Goal: Task Accomplishment & Management: Manage account settings

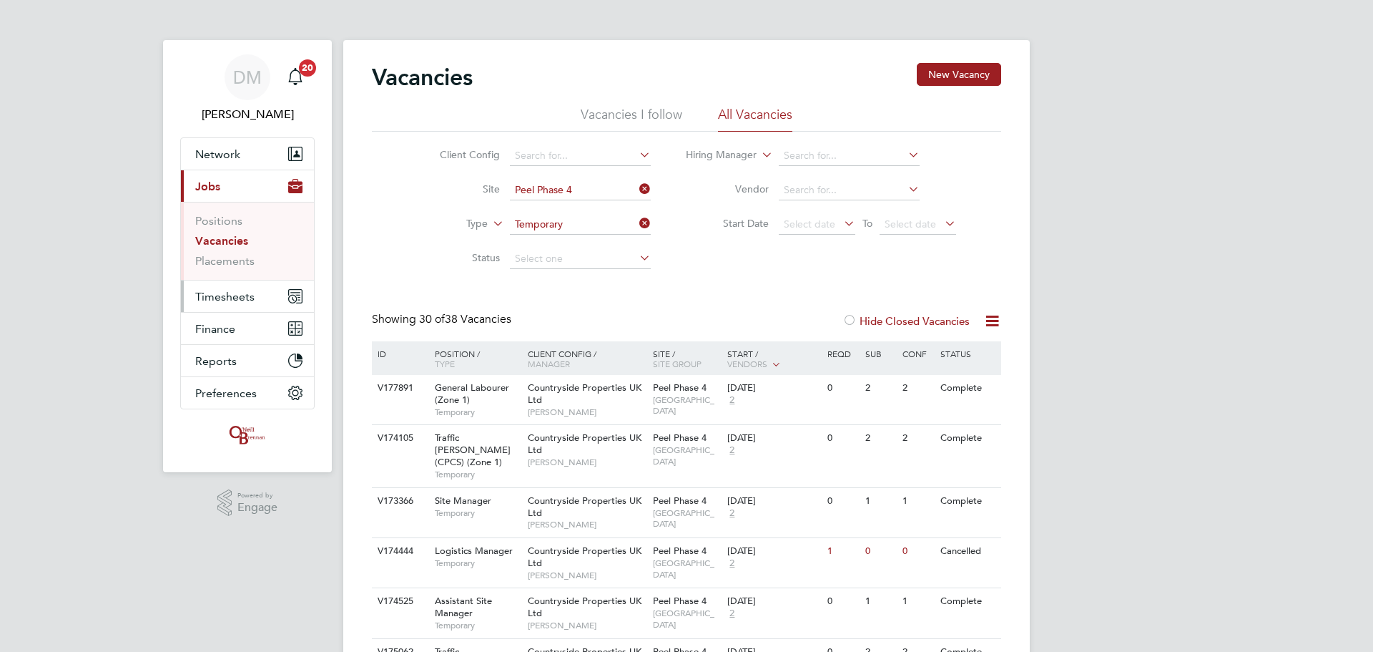
click at [222, 299] on span "Timesheets" at bounding box center [224, 297] width 59 height 14
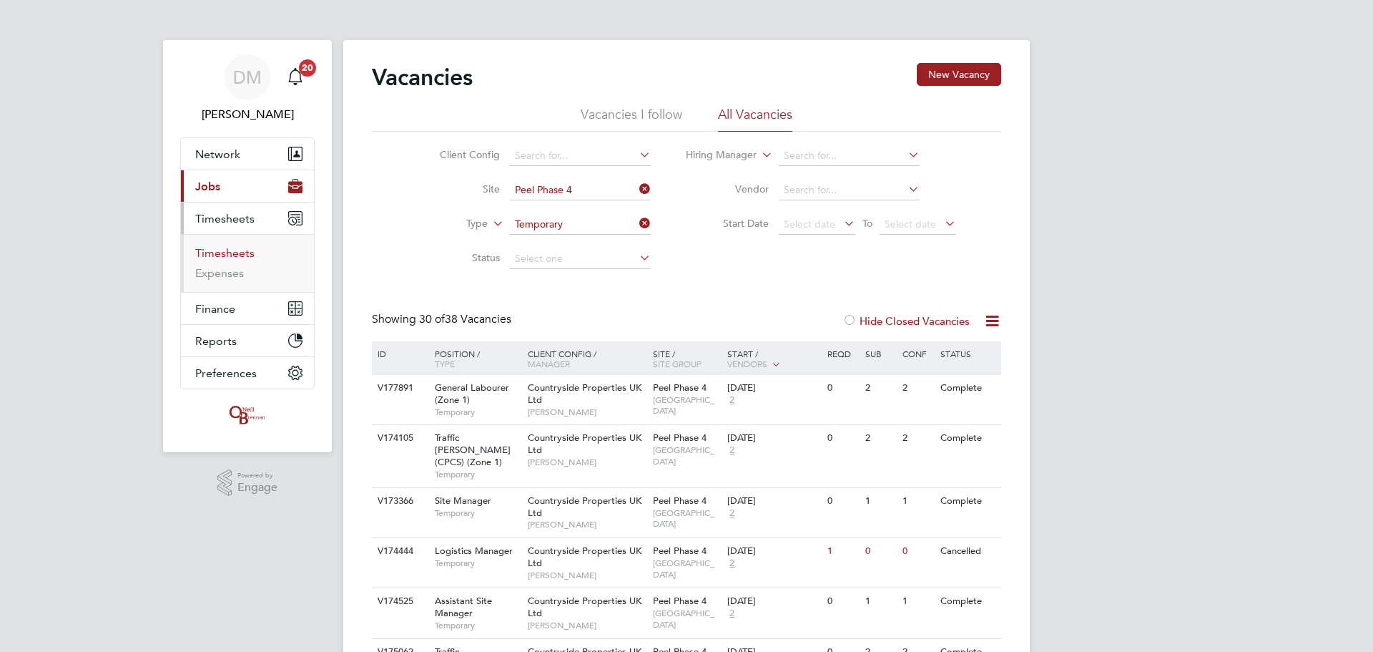
click at [224, 257] on link "Timesheets" at bounding box center [224, 253] width 59 height 14
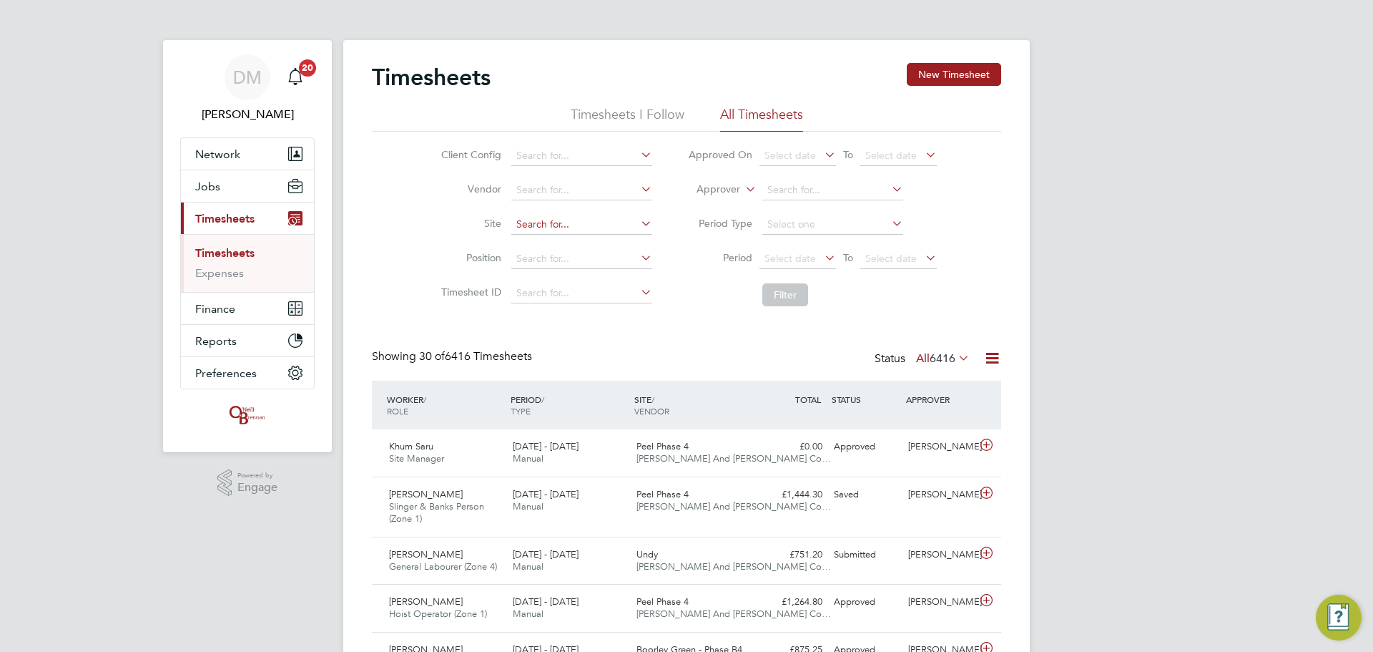
click at [532, 221] on input at bounding box center [581, 225] width 141 height 20
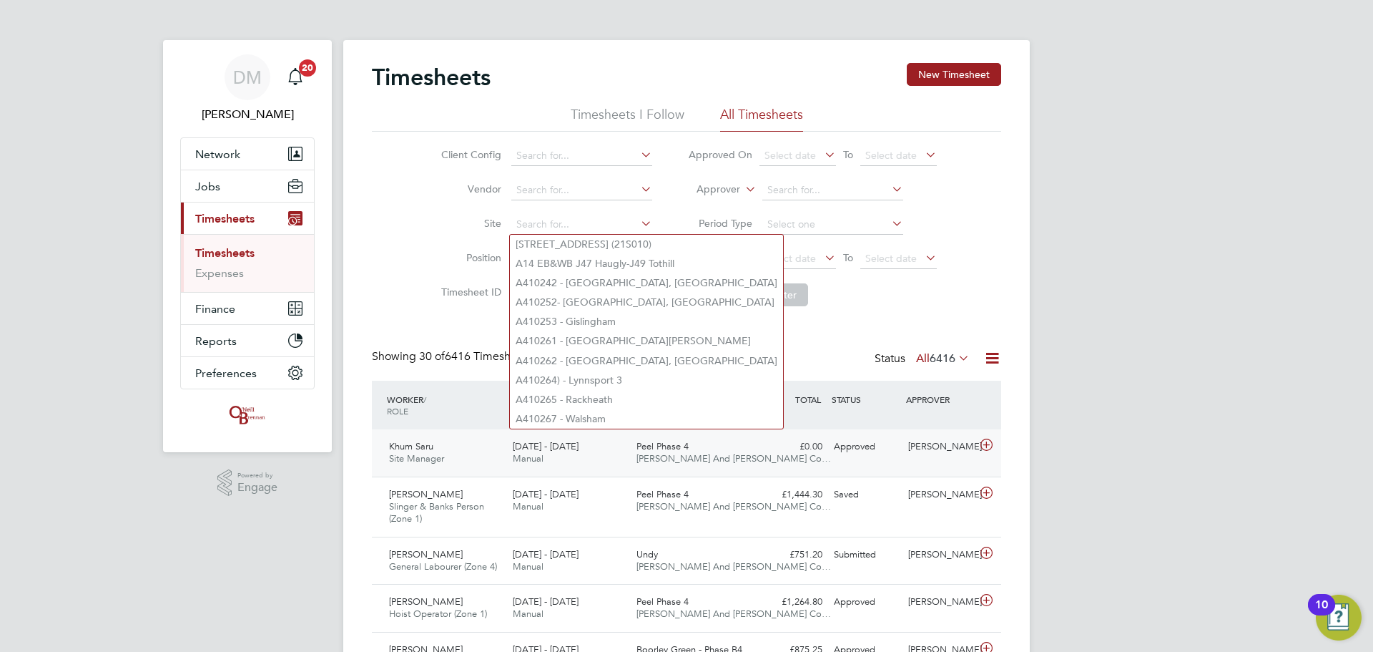
click at [534, 452] on div "[DATE] - [DATE] Manual" at bounding box center [569, 453] width 124 height 36
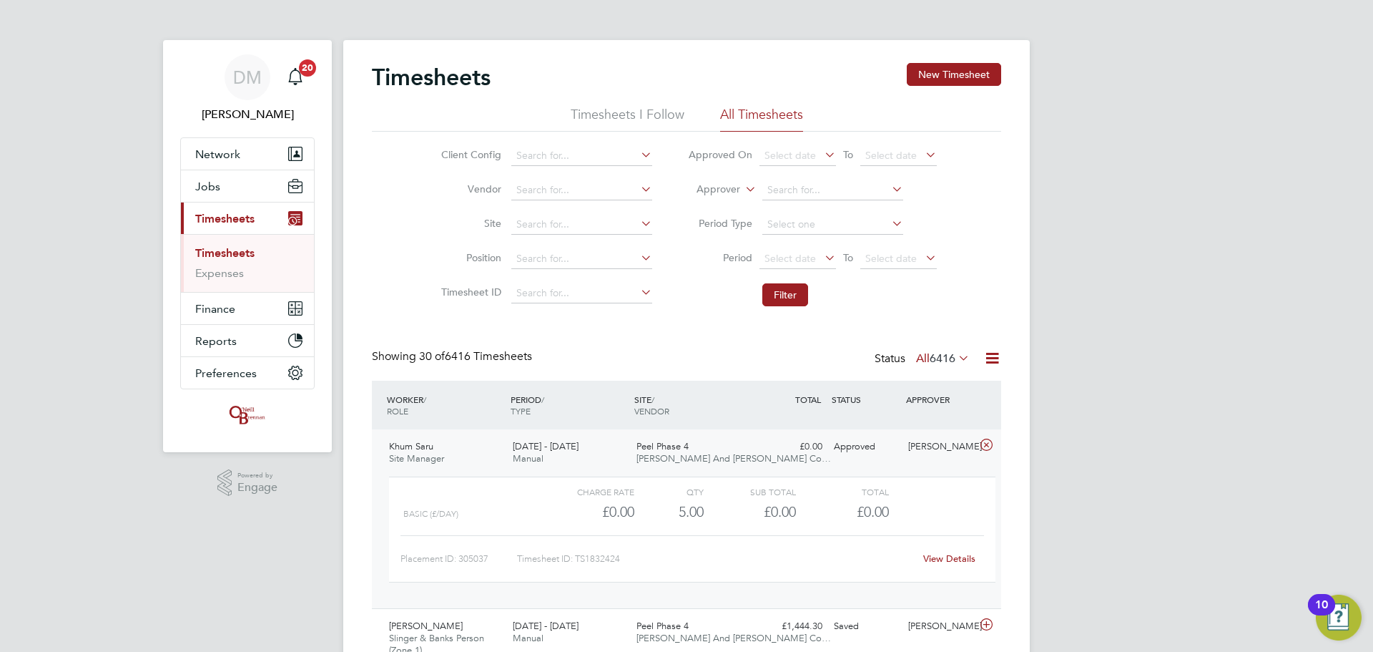
click at [814, 475] on div "Charge rate QTY Sub Total Total Basic (£/day) £0.00 5 5.00 5 £0.00 £0.00 Placem…" at bounding box center [692, 537] width 618 height 132
click at [852, 457] on div "Approved" at bounding box center [865, 447] width 74 height 24
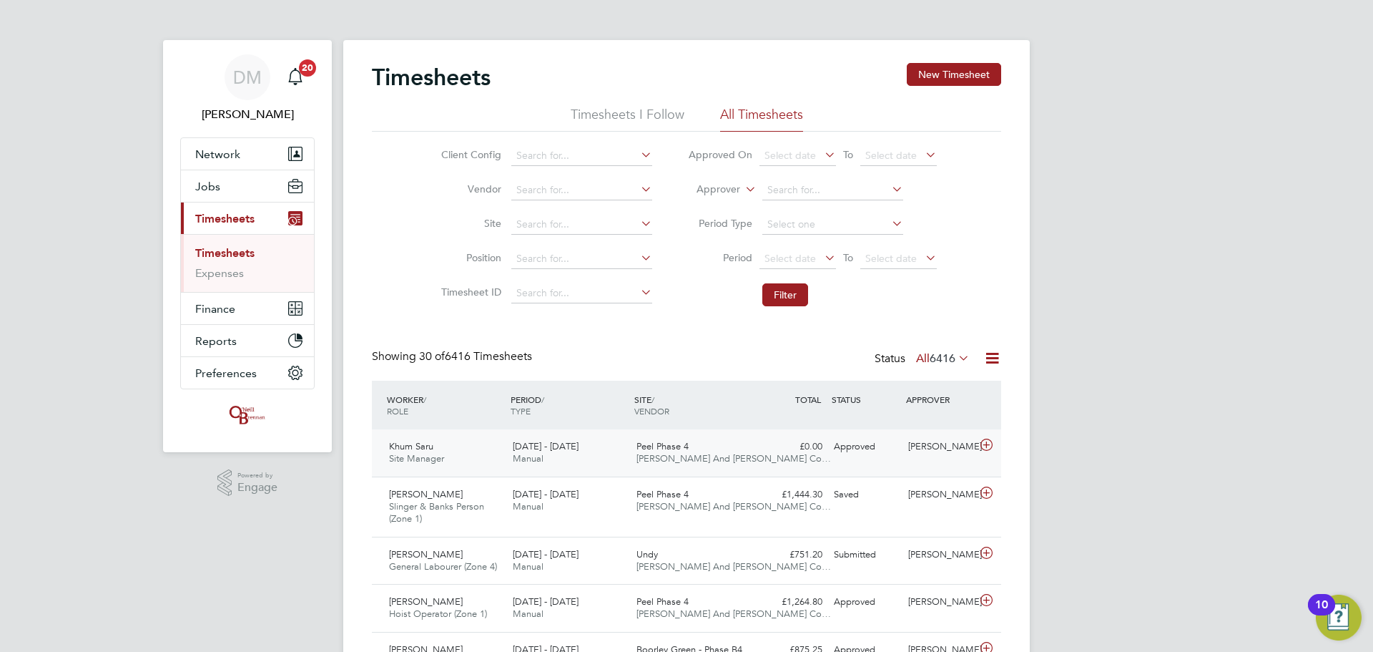
click at [852, 457] on div "Approved" at bounding box center [865, 447] width 74 height 24
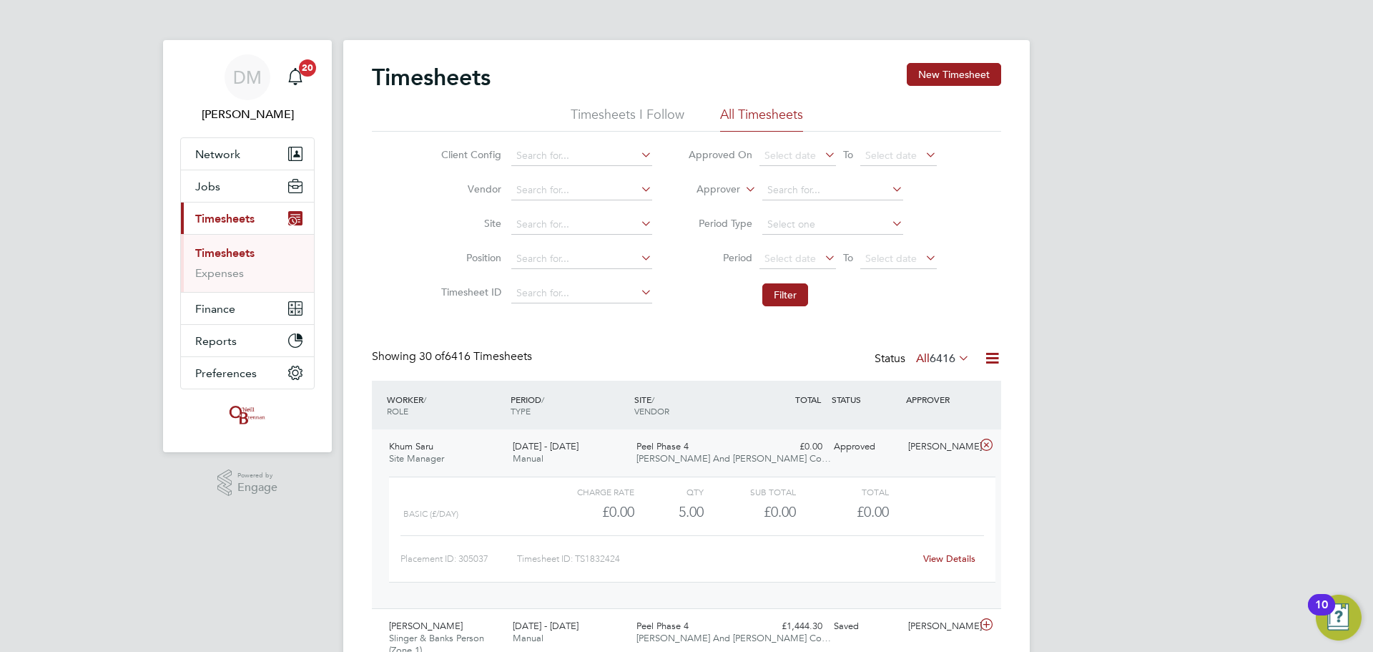
click at [935, 559] on link "View Details" at bounding box center [949, 558] width 52 height 12
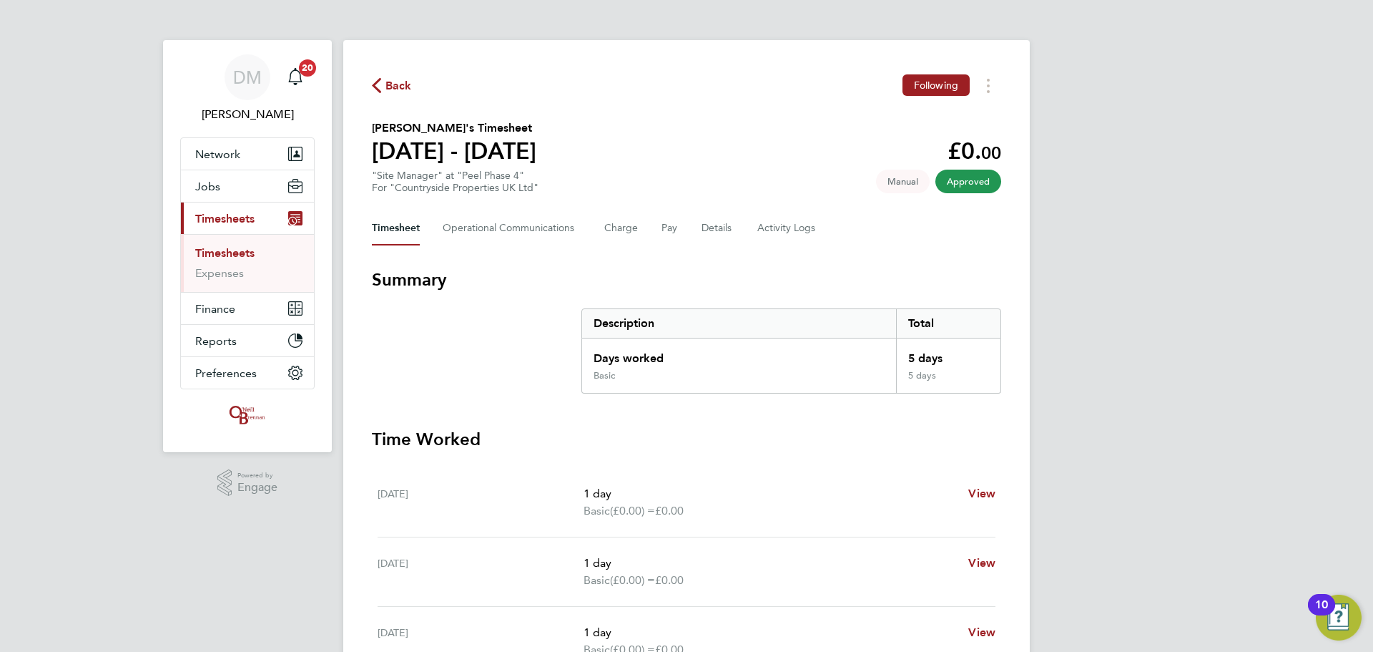
click at [652, 225] on div "Timesheet Operational Communications Charge Pay Details Activity Logs" at bounding box center [686, 228] width 629 height 34
click at [624, 222] on button "Charge" at bounding box center [621, 228] width 34 height 34
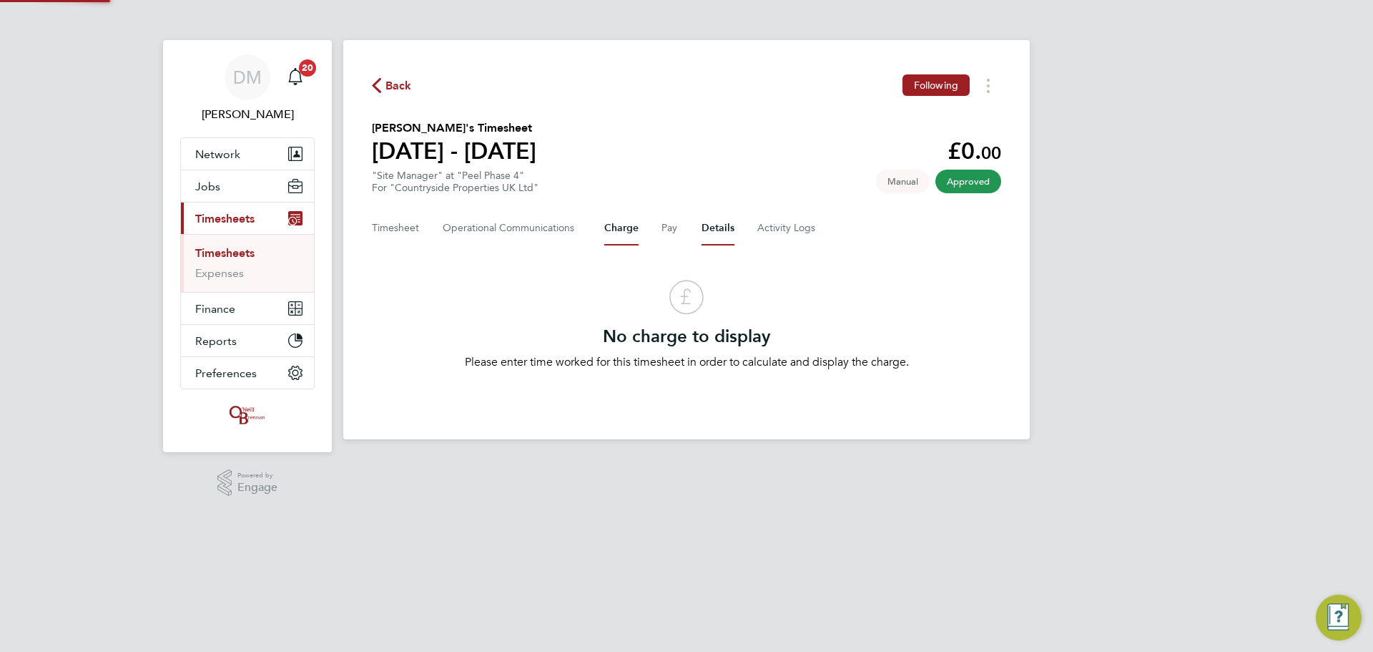
click at [705, 229] on button "Details" at bounding box center [718, 228] width 33 height 34
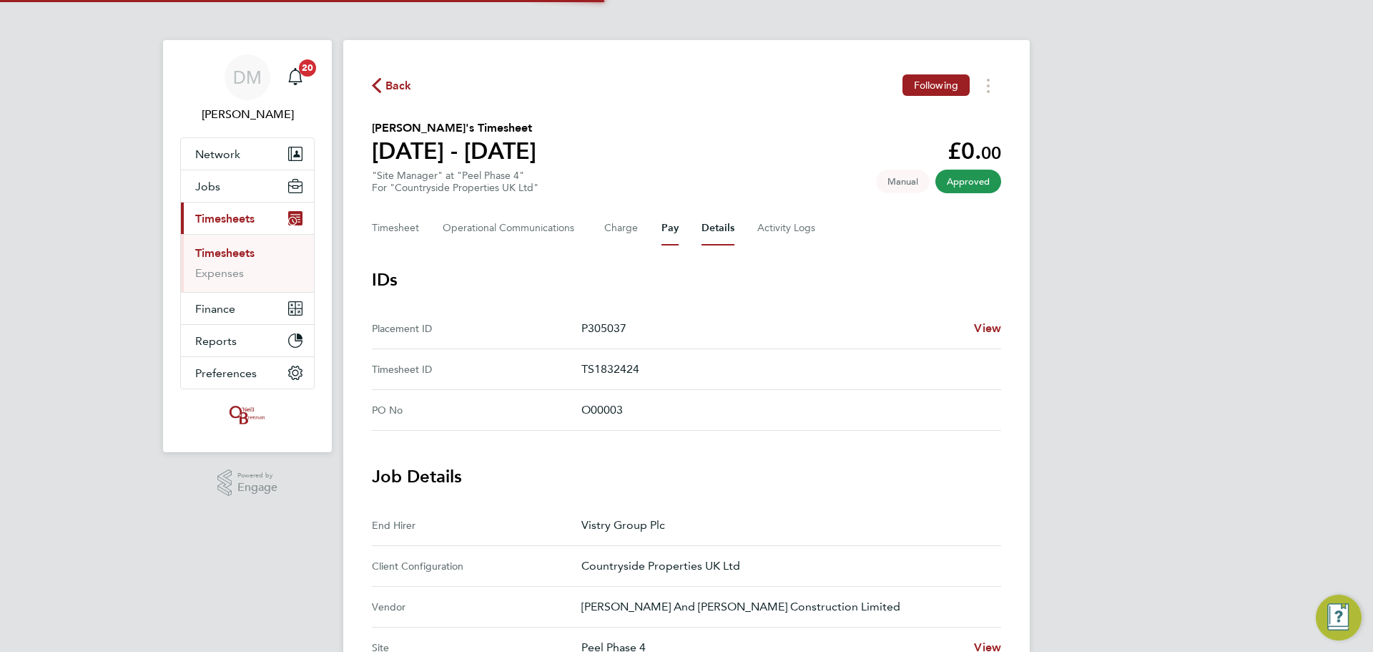
click at [669, 229] on button "Pay" at bounding box center [670, 228] width 17 height 34
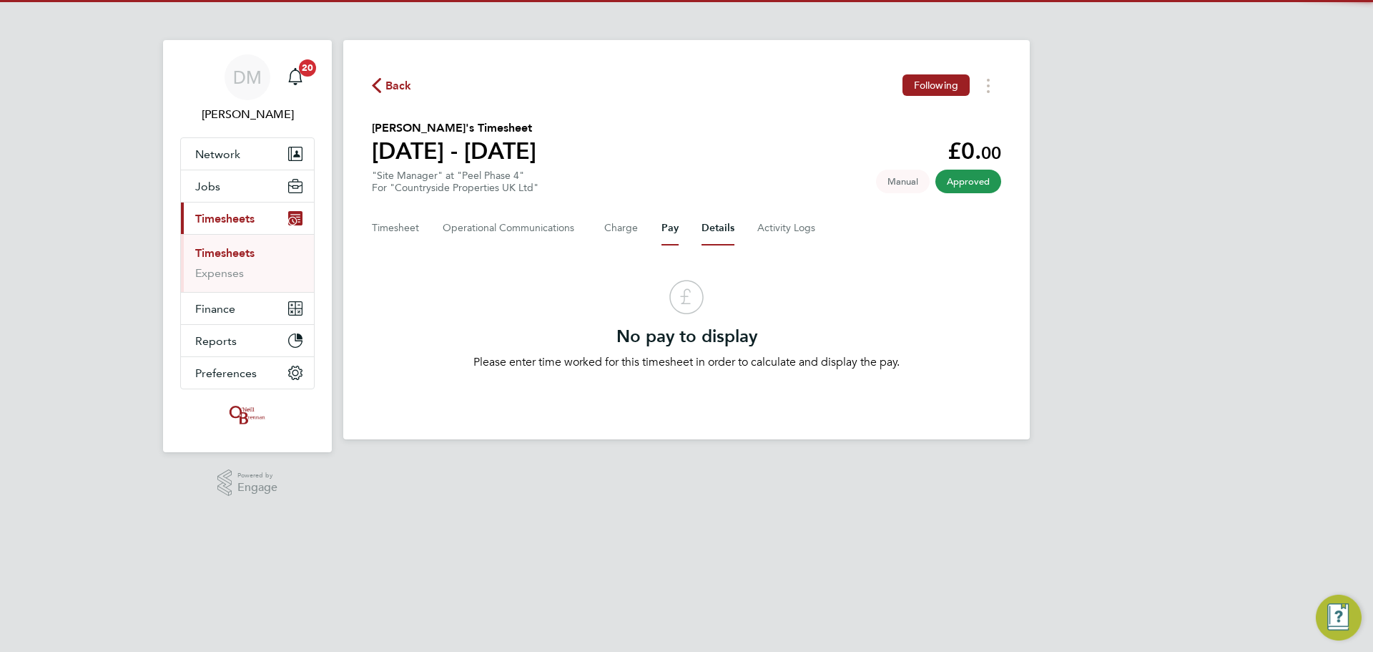
click at [720, 230] on button "Details" at bounding box center [718, 228] width 33 height 34
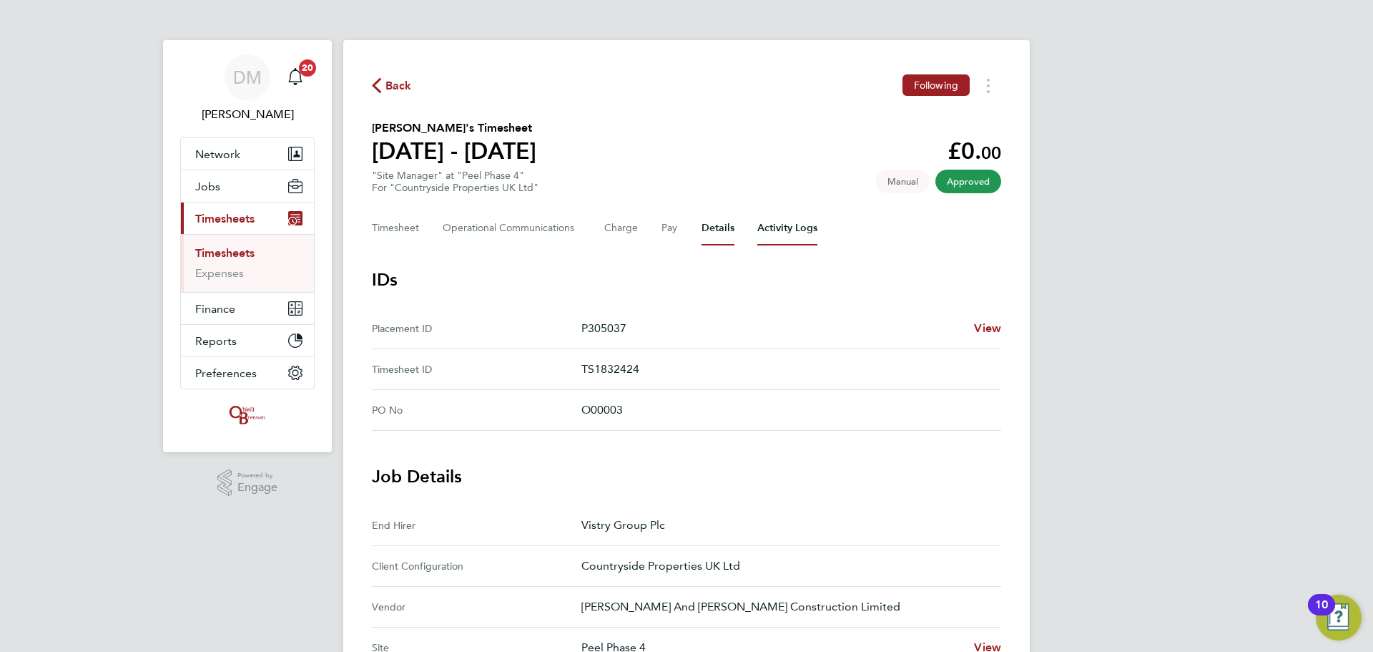
click at [770, 230] on Logs-tab "Activity Logs" at bounding box center [787, 228] width 60 height 34
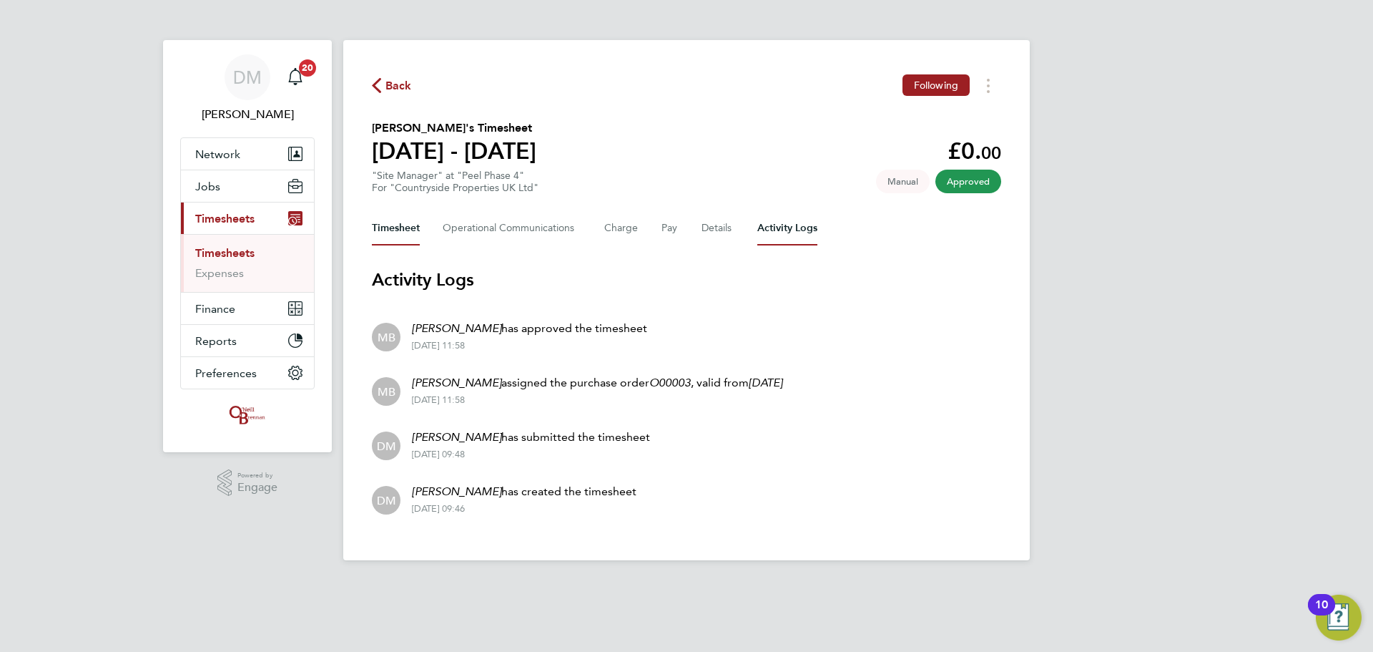
drag, startPoint x: 438, startPoint y: 240, endPoint x: 403, endPoint y: 231, distance: 36.8
click at [436, 238] on div "Timesheet Operational Communications Charge Pay Details Activity Logs" at bounding box center [686, 228] width 629 height 34
click at [384, 225] on button "Timesheet" at bounding box center [396, 228] width 48 height 34
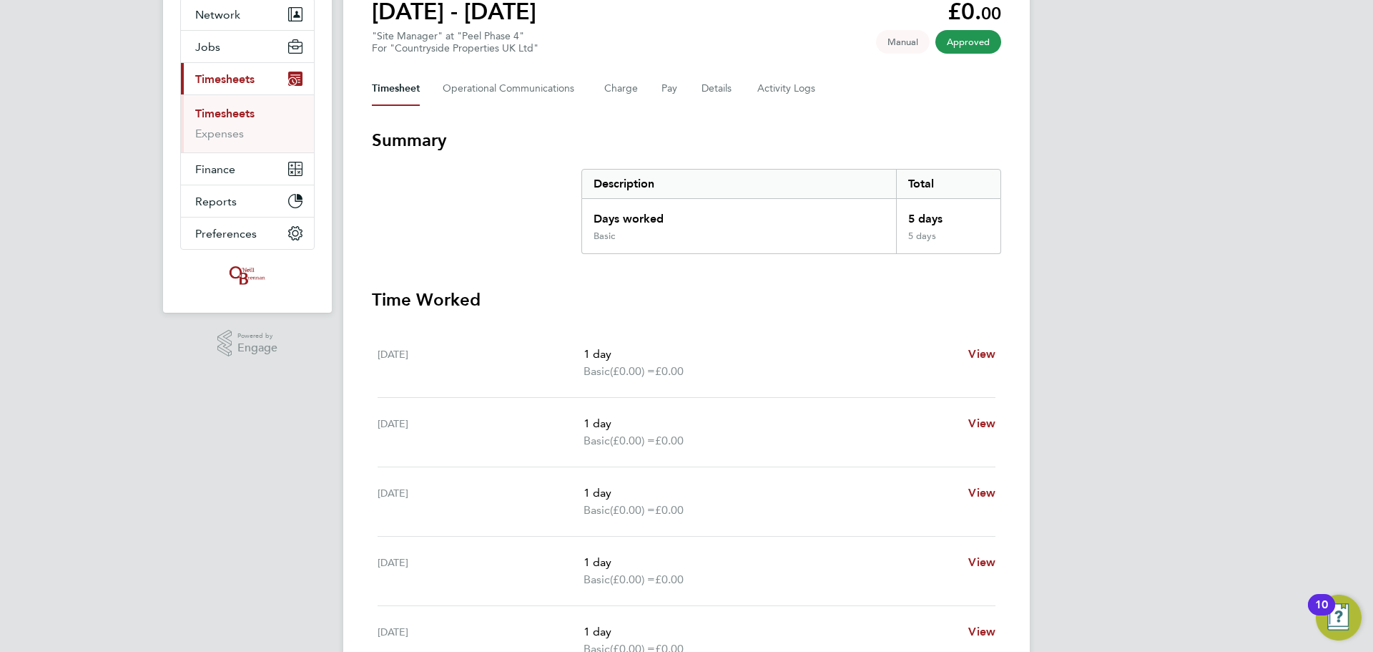
scroll to position [107, 0]
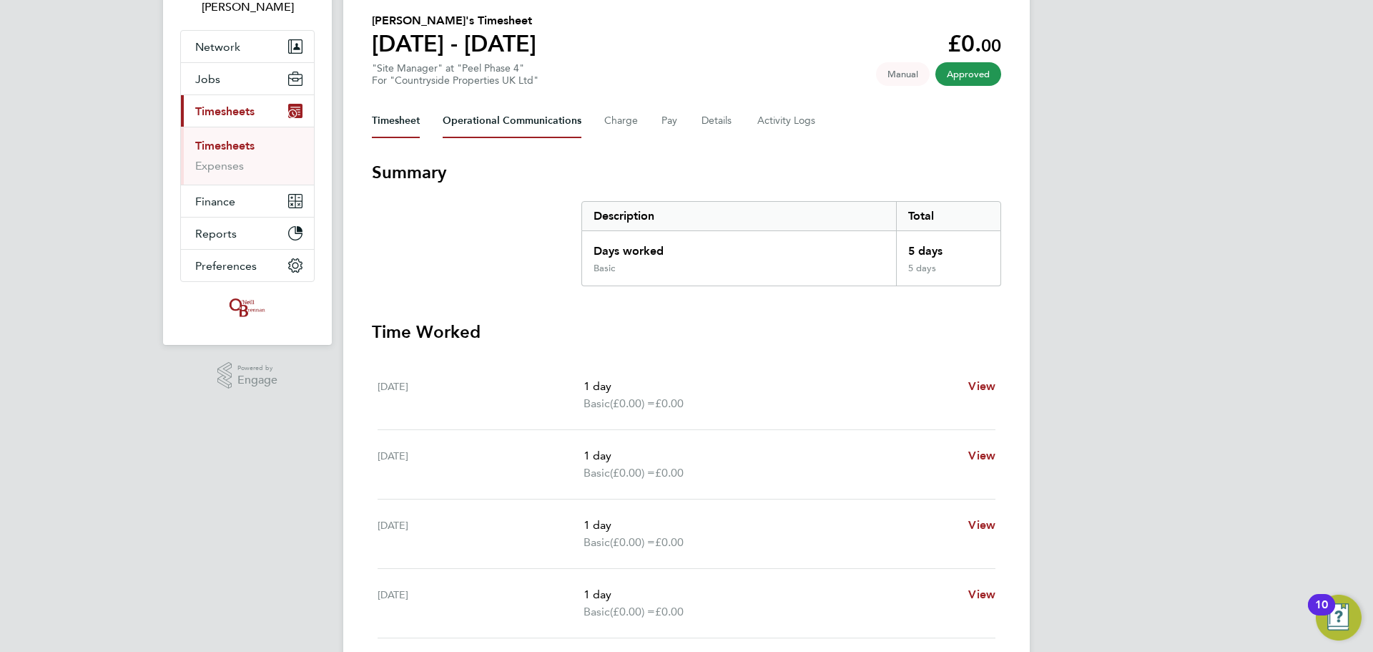
click at [509, 106] on Communications-tab "Operational Communications" at bounding box center [512, 121] width 139 height 34
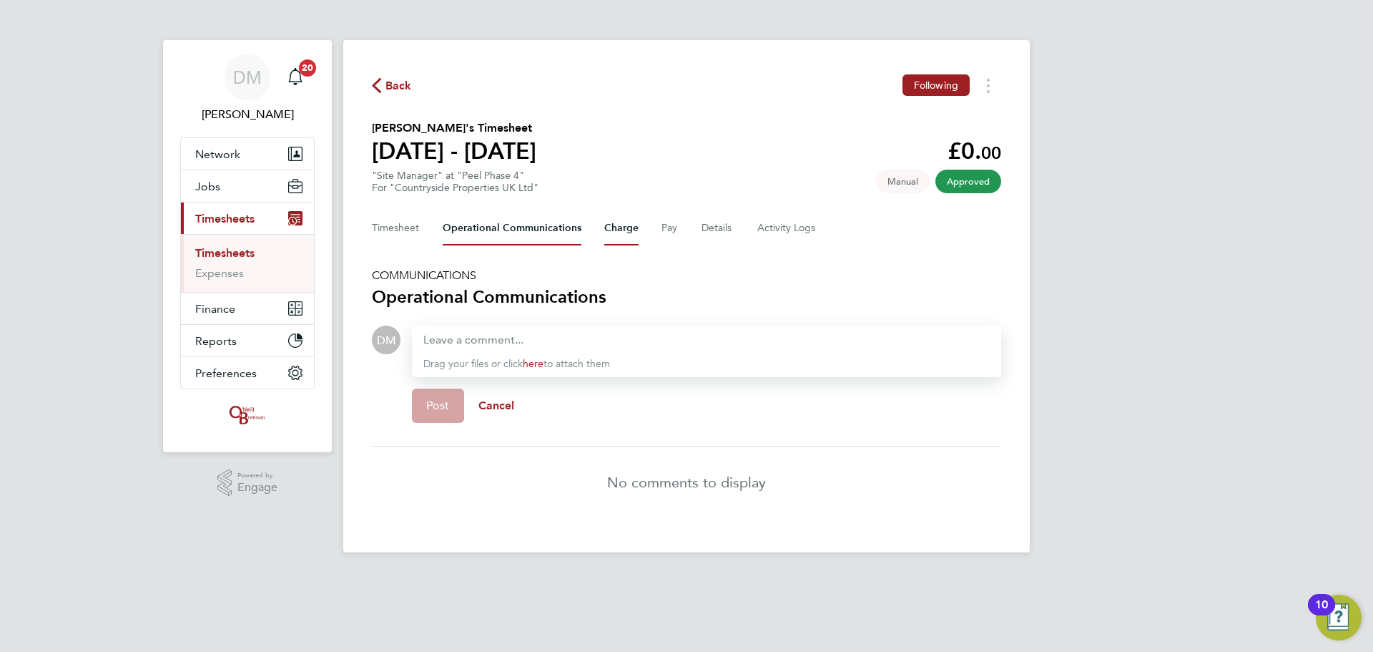
click at [619, 224] on button "Charge" at bounding box center [621, 228] width 34 height 34
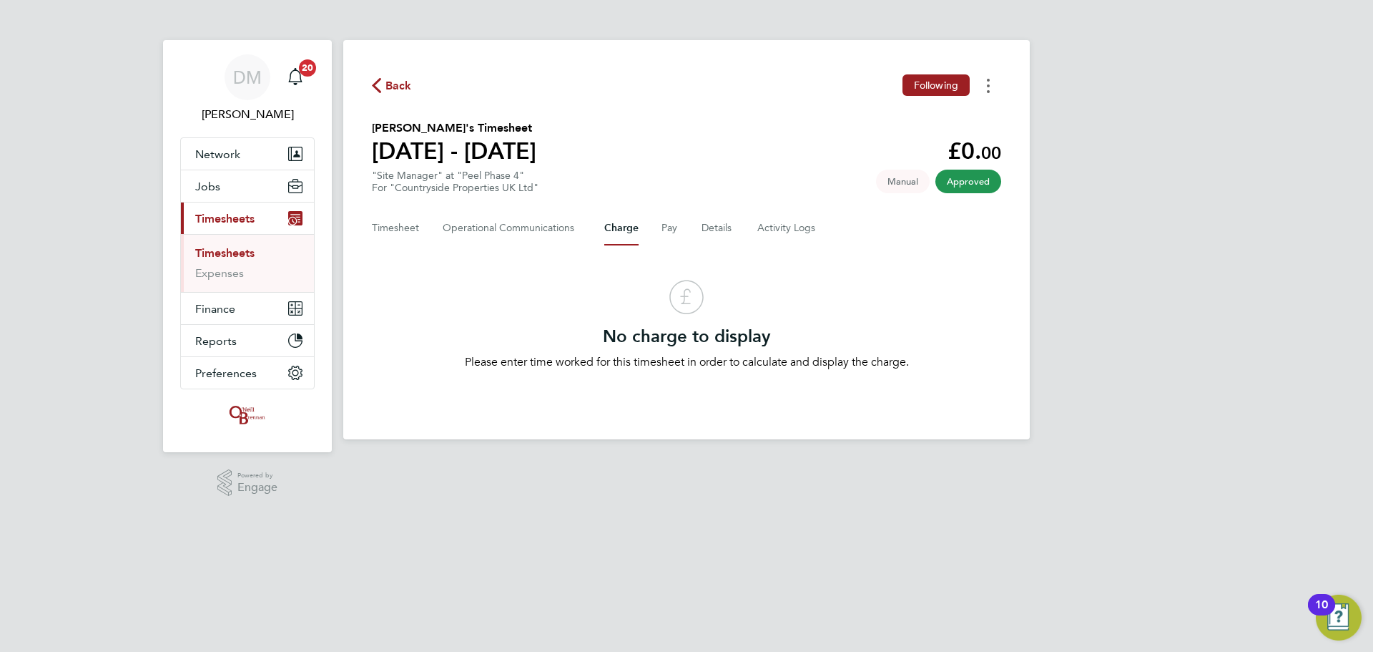
click at [994, 87] on button "Timesheets Menu" at bounding box center [989, 85] width 26 height 22
click at [735, 149] on section "[PERSON_NAME]'s Timesheet [DATE] - [DATE] £0. 00 "Site Manager" at "Peel Phase …" at bounding box center [686, 156] width 629 height 74
click at [987, 90] on icon "Timesheets Menu" at bounding box center [988, 86] width 3 height 14
click at [955, 132] on div "Download timesheet" at bounding box center [916, 117] width 172 height 40
click at [954, 126] on link "Download timesheet" at bounding box center [916, 117] width 172 height 29
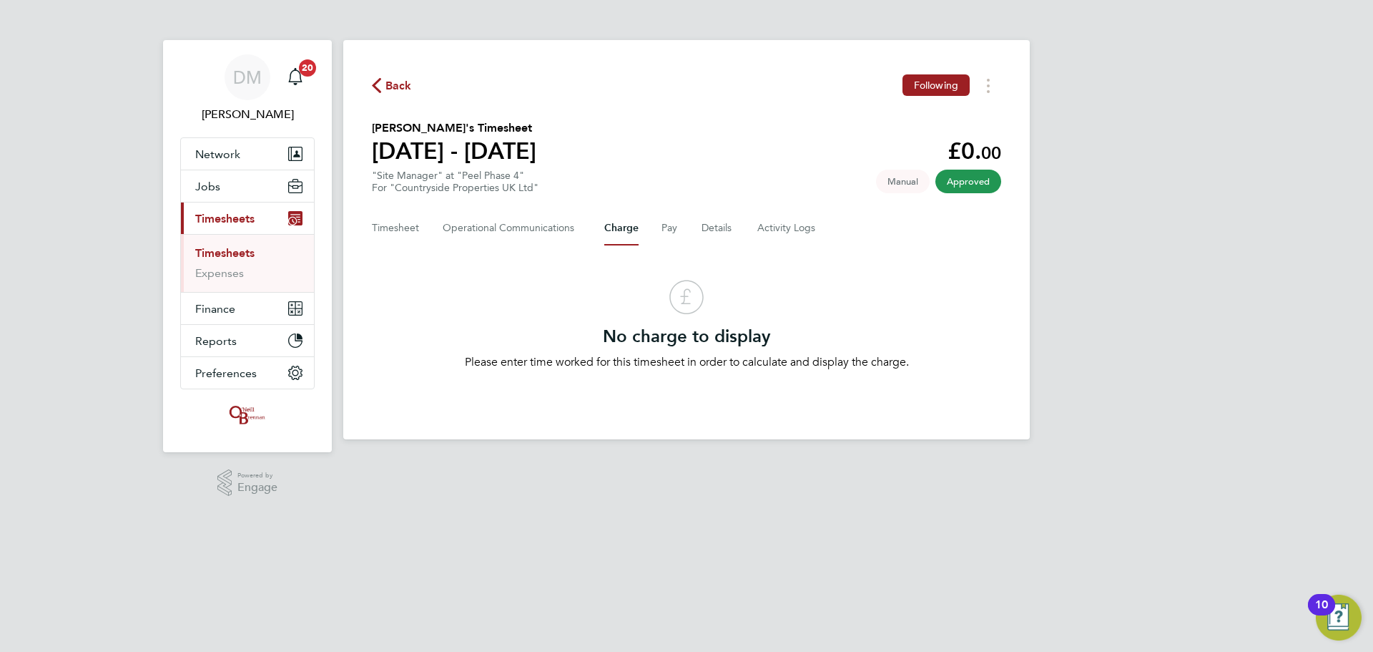
click at [404, 87] on span "Back" at bounding box center [398, 85] width 26 height 17
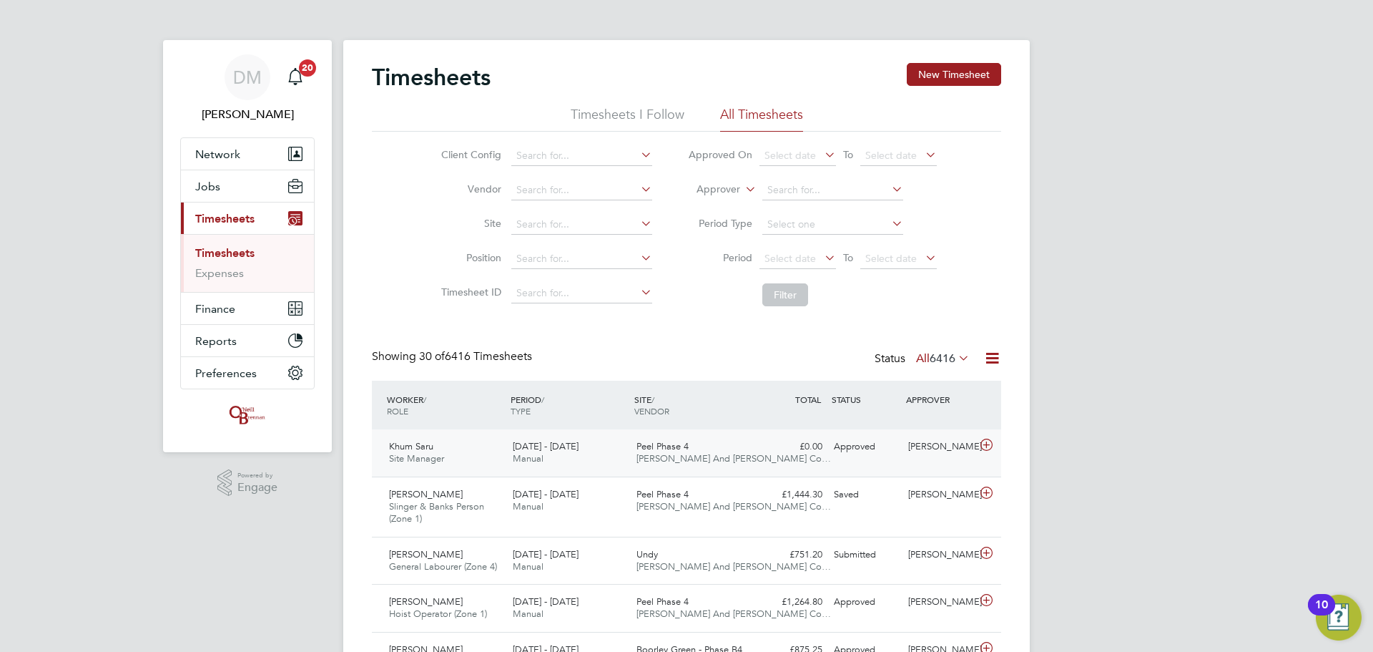
click at [988, 443] on icon at bounding box center [987, 444] width 18 height 11
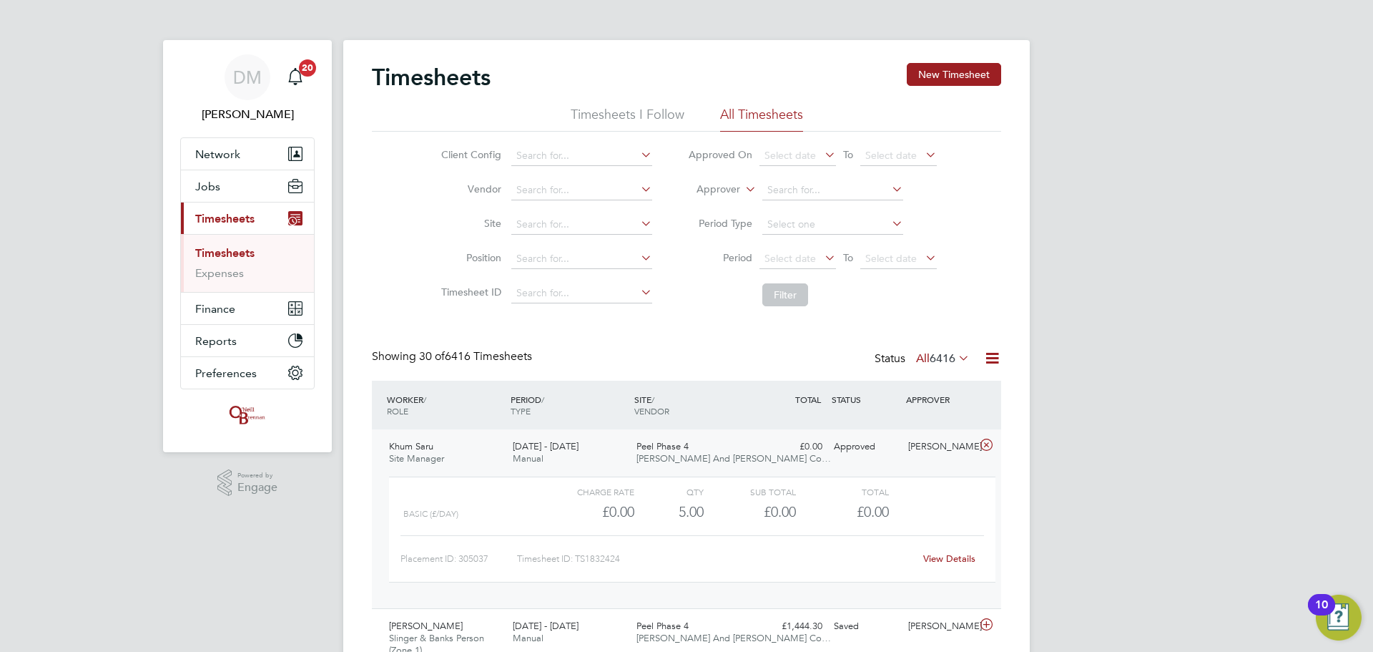
click at [635, 513] on div "5.00" at bounding box center [668, 512] width 69 height 24
drag, startPoint x: 635, startPoint y: 513, endPoint x: 593, endPoint y: 508, distance: 42.5
click at [593, 508] on div "Basic (£/day) £0.00 5 5.00 5 £0.00 £0.00" at bounding box center [692, 512] width 606 height 24
click at [593, 508] on div "£0.00" at bounding box center [588, 512] width 92 height 24
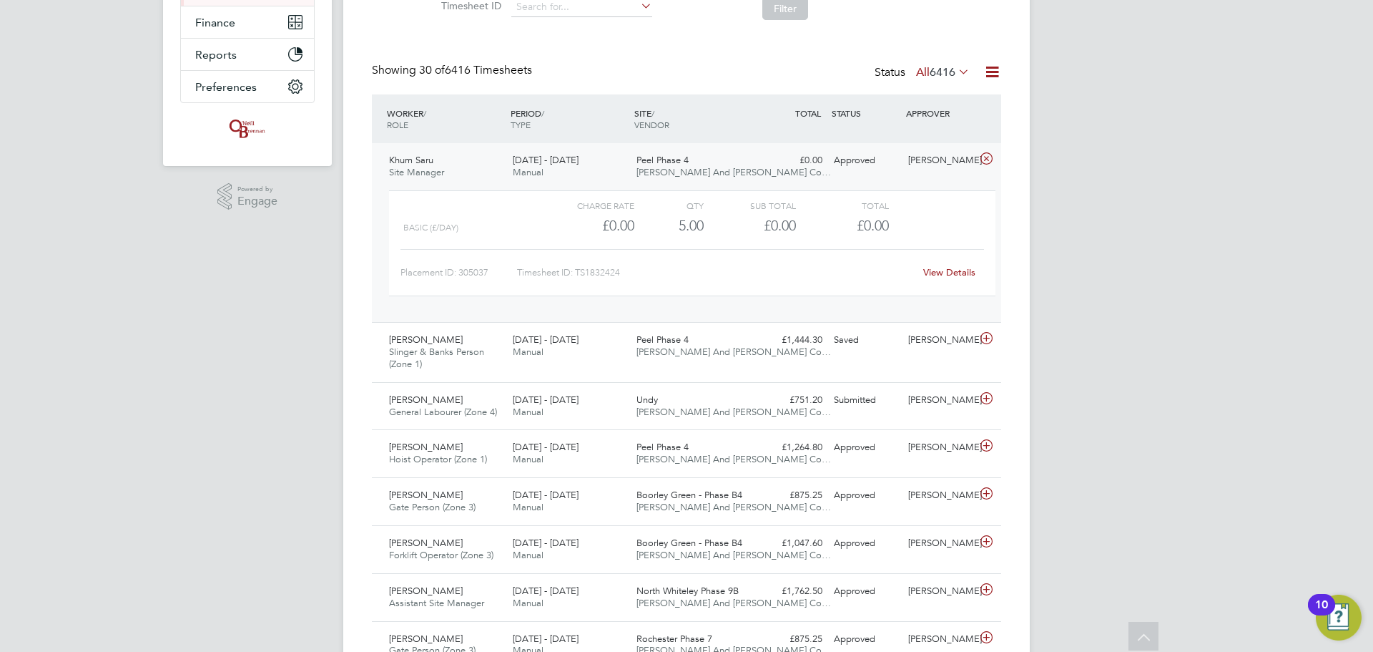
click at [594, 195] on div "Charge rate QTY Sub Total Total Basic (£/day) £0.00 5 5.00 5 £0.00 £0.00 Placem…" at bounding box center [692, 243] width 606 height 106
click at [608, 139] on div "WORKER / ROLE WORKER / PERIOD PERIOD / TYPE SITE / VENDOR TOTAL TOTAL / STATUS …" at bounding box center [686, 118] width 629 height 49
click at [591, 129] on div "PERIOD / TYPE" at bounding box center [569, 118] width 124 height 37
click at [542, 149] on div "[DATE] - [DATE] Manual" at bounding box center [569, 167] width 124 height 36
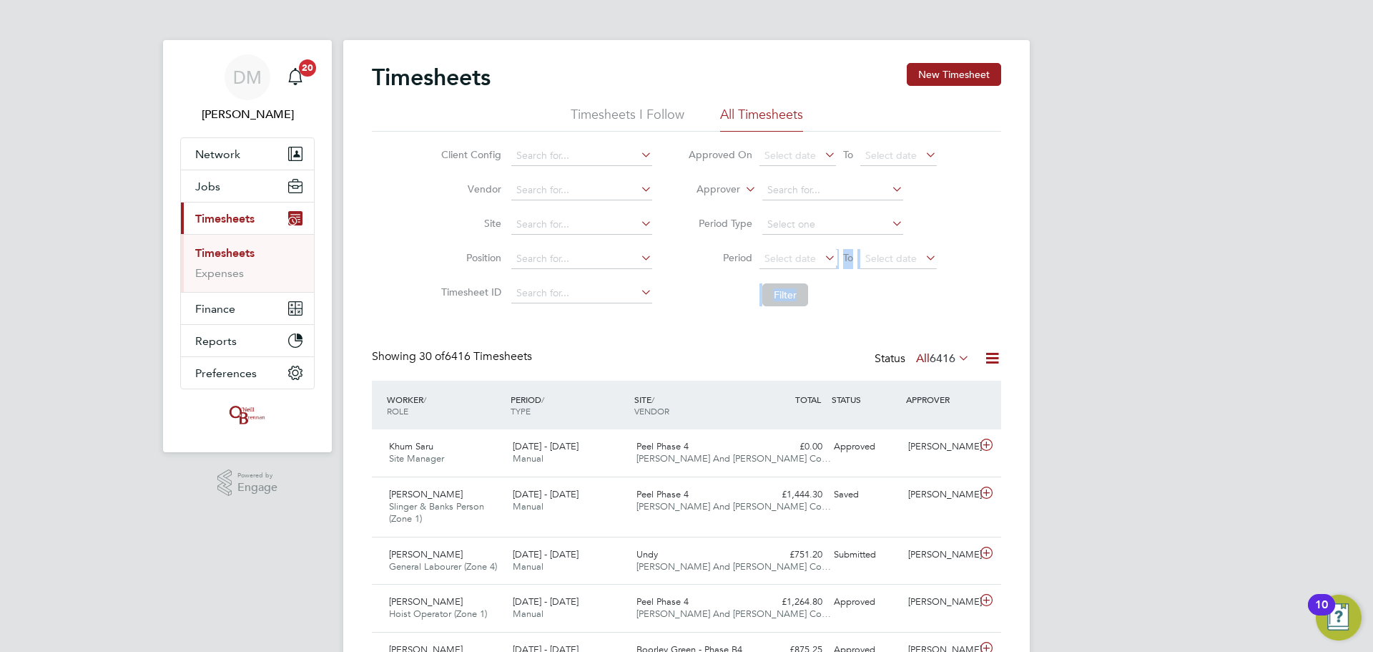
drag, startPoint x: 919, startPoint y: 231, endPoint x: 868, endPoint y: 355, distance: 134.7
click at [793, 451] on div "£0.00 Approved" at bounding box center [791, 447] width 74 height 24
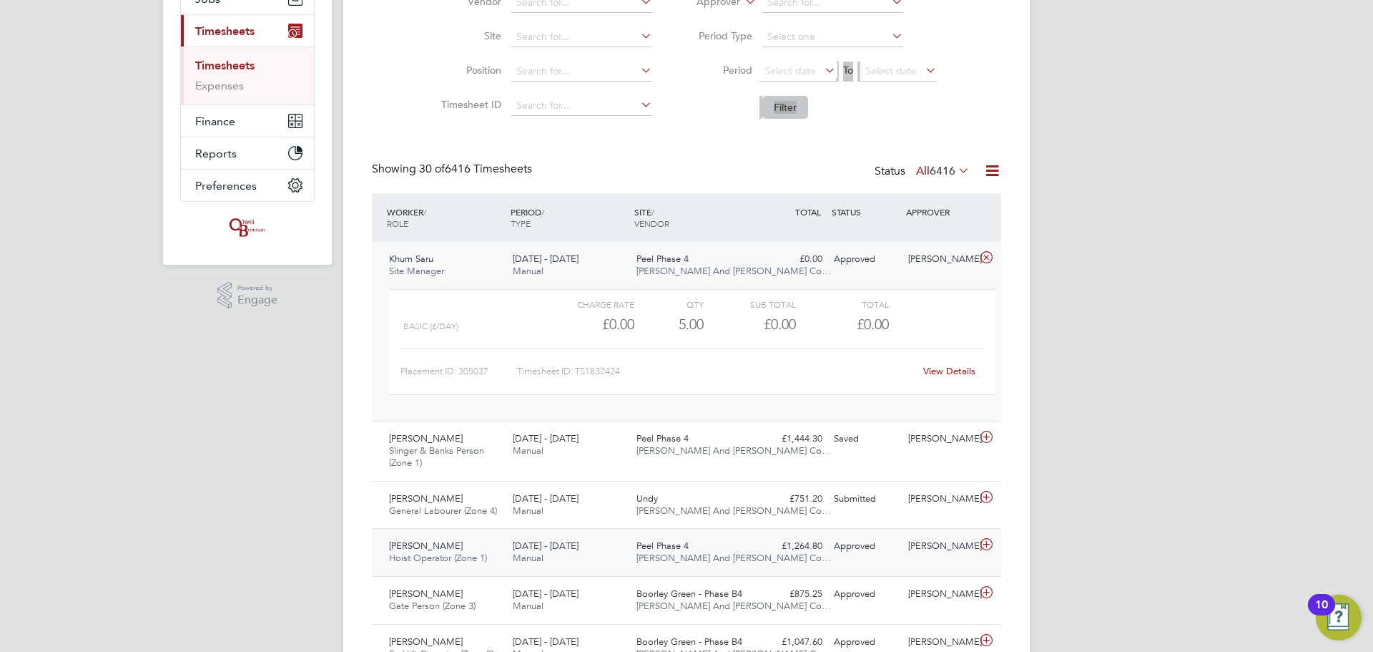
scroll to position [286, 0]
